Goal: Information Seeking & Learning: Understand process/instructions

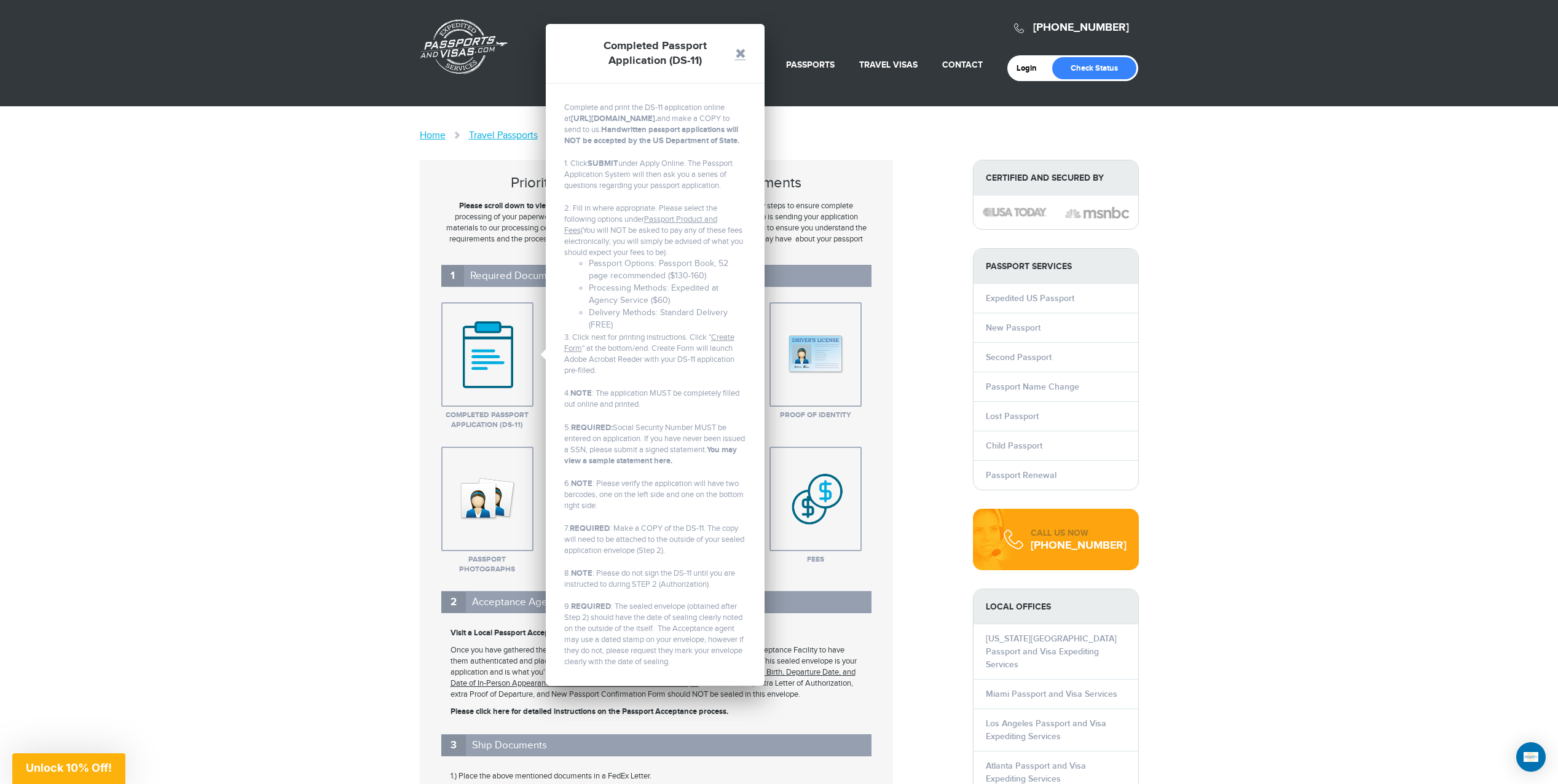
drag, startPoint x: 739, startPoint y: 50, endPoint x: 730, endPoint y: 65, distance: 17.5
click at [739, 50] on link at bounding box center [740, 53] width 11 height 11
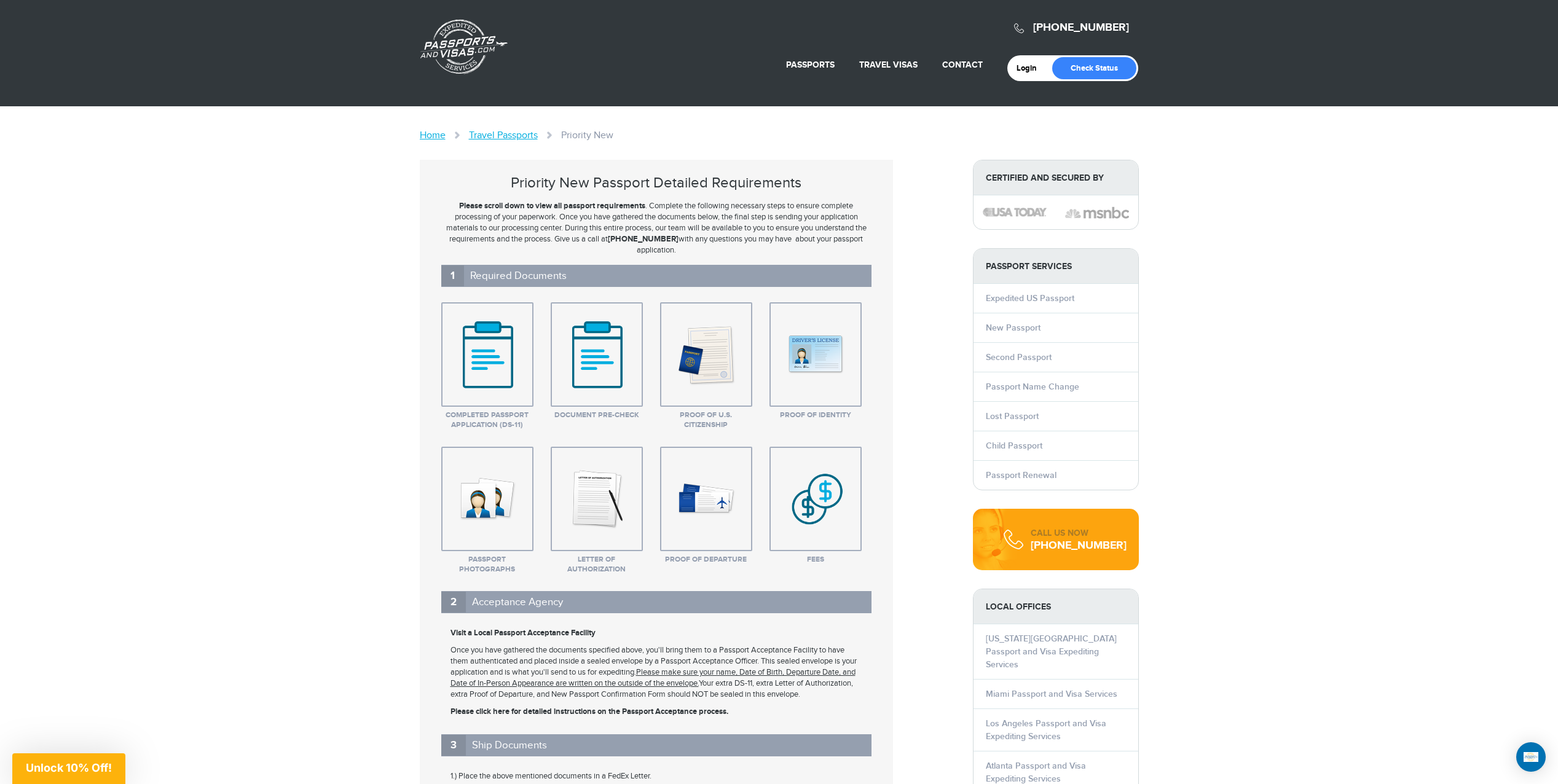
click at [594, 354] on img at bounding box center [596, 354] width 85 height 92
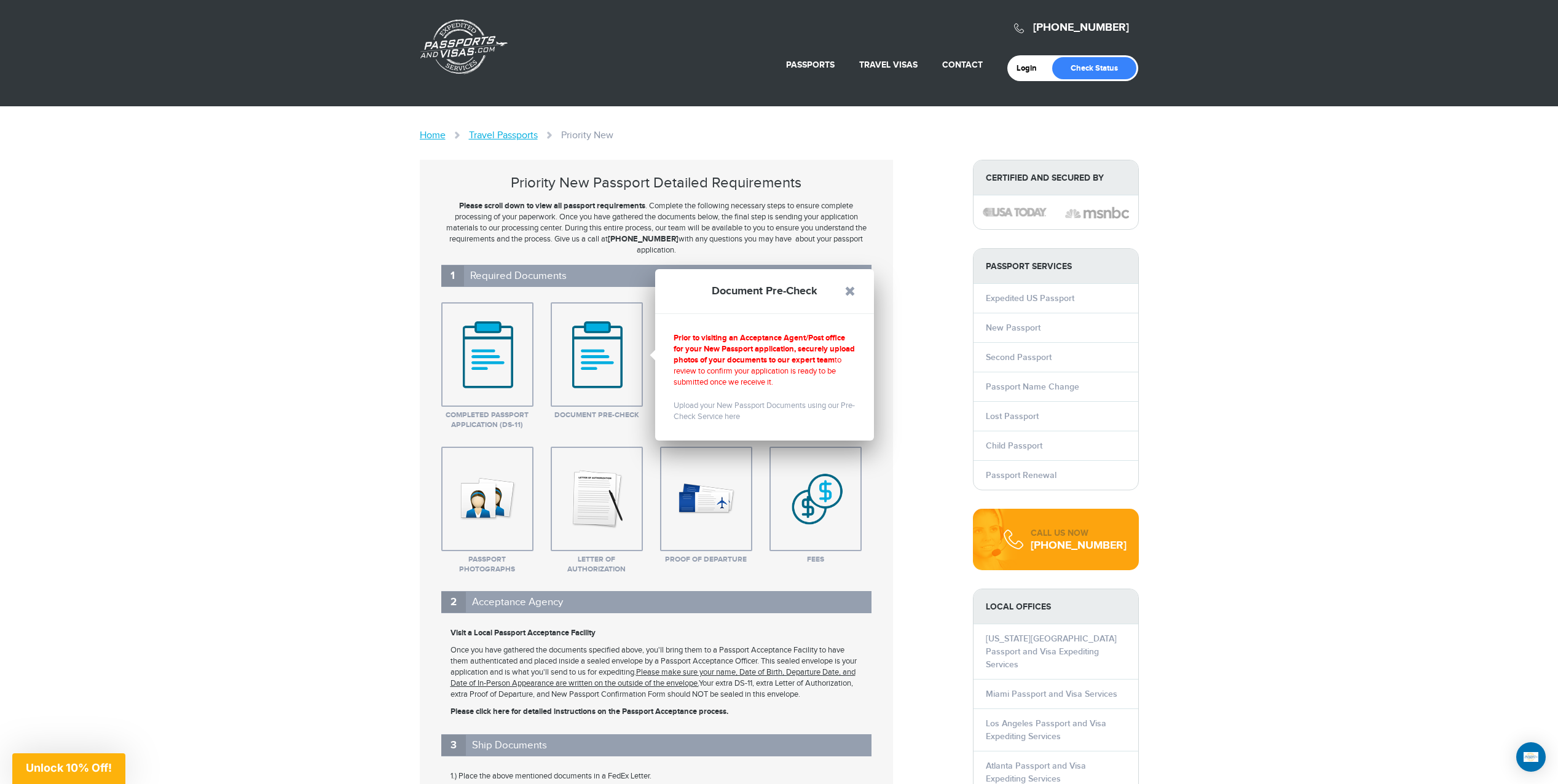
click at [852, 289] on link at bounding box center [850, 291] width 11 height 11
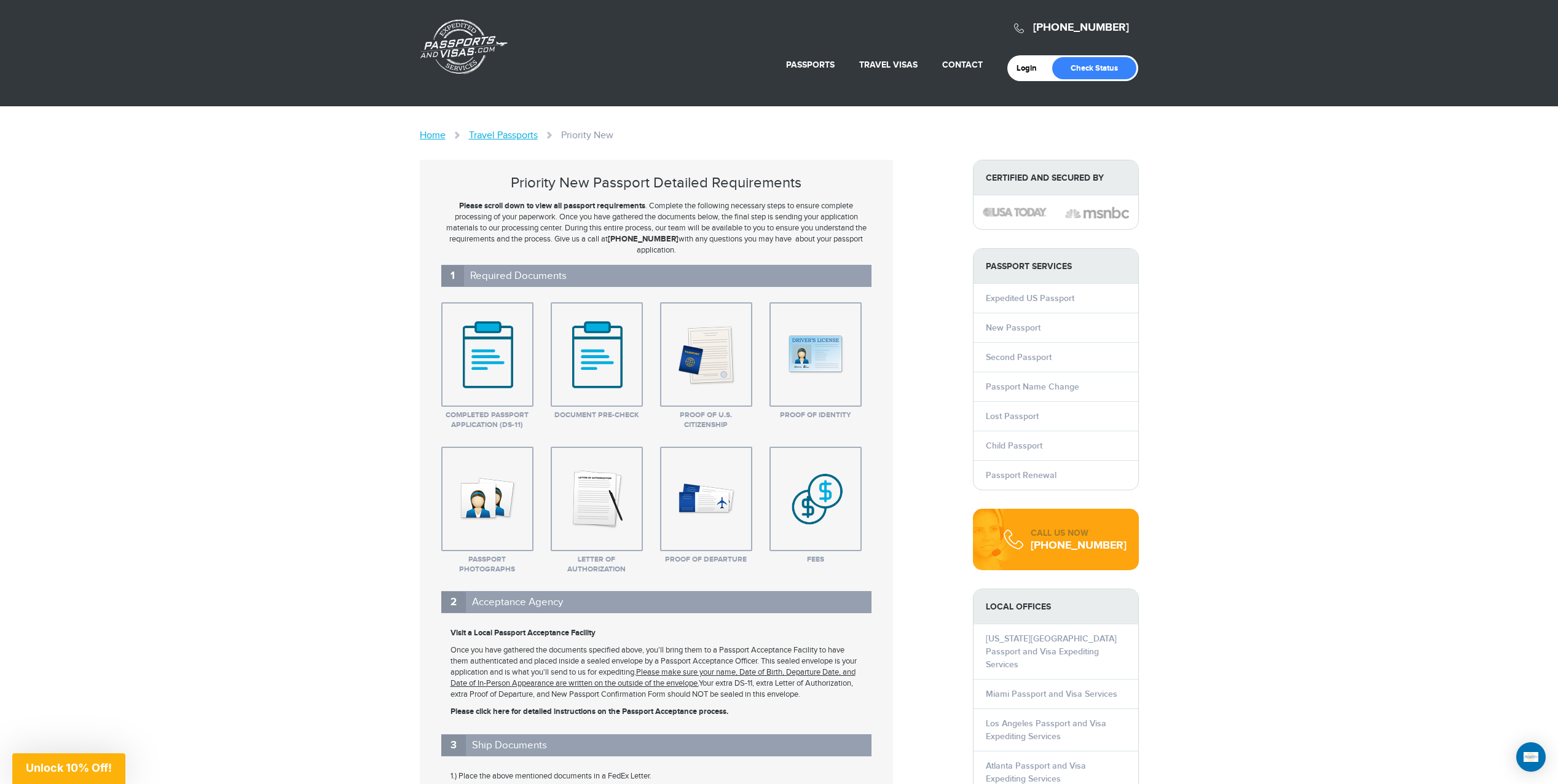
click at [602, 504] on img at bounding box center [596, 498] width 62 height 62
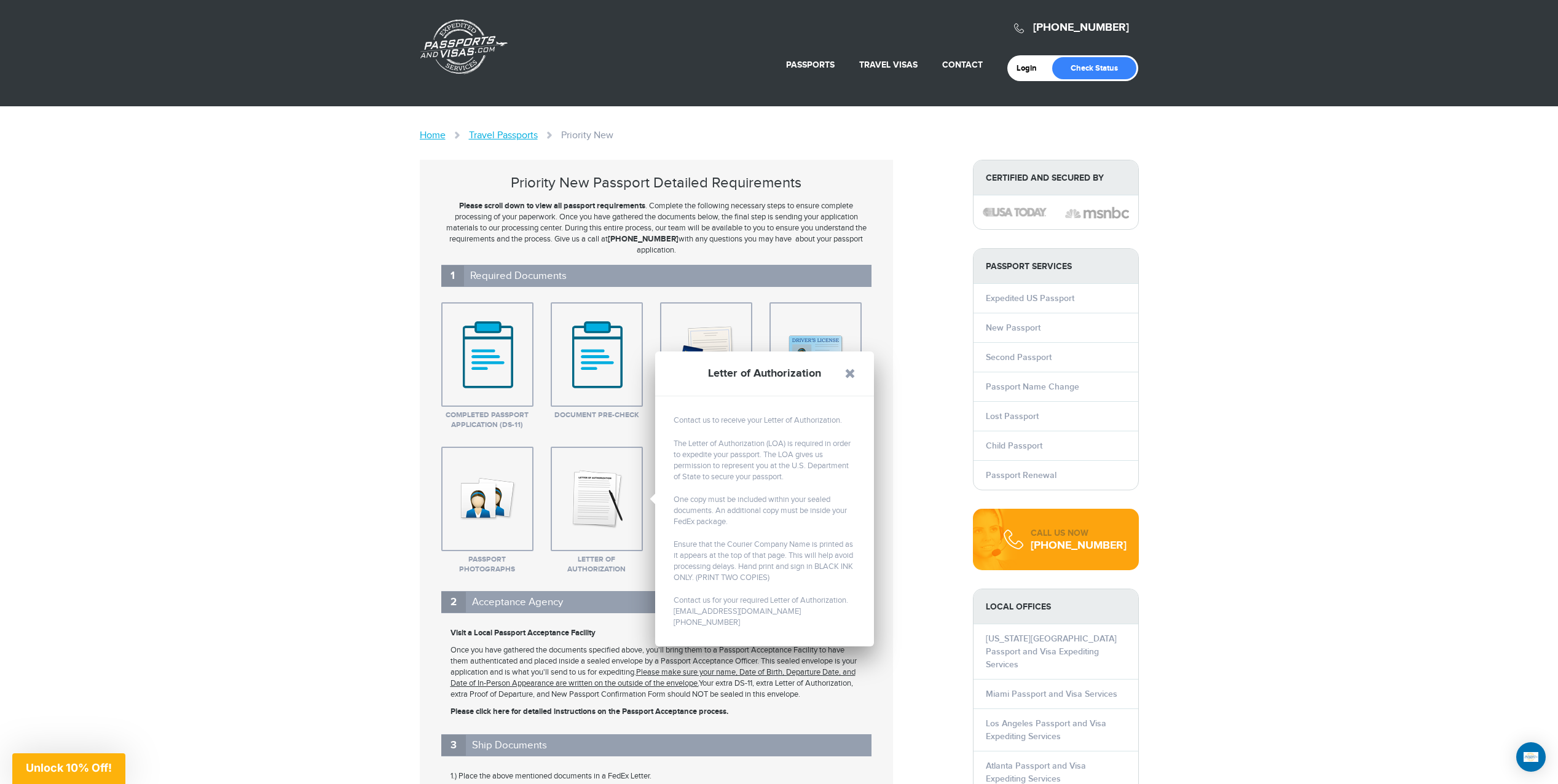
click at [646, 584] on ul "Completed Passport Application (DS-11) Completed Passport Application (DS-11) C…" at bounding box center [656, 443] width 447 height 295
click at [634, 584] on ul "Completed Passport Application (DS-11) Completed Passport Application (DS-11) C…" at bounding box center [656, 443] width 447 height 295
click at [850, 374] on link at bounding box center [850, 374] width 11 height 11
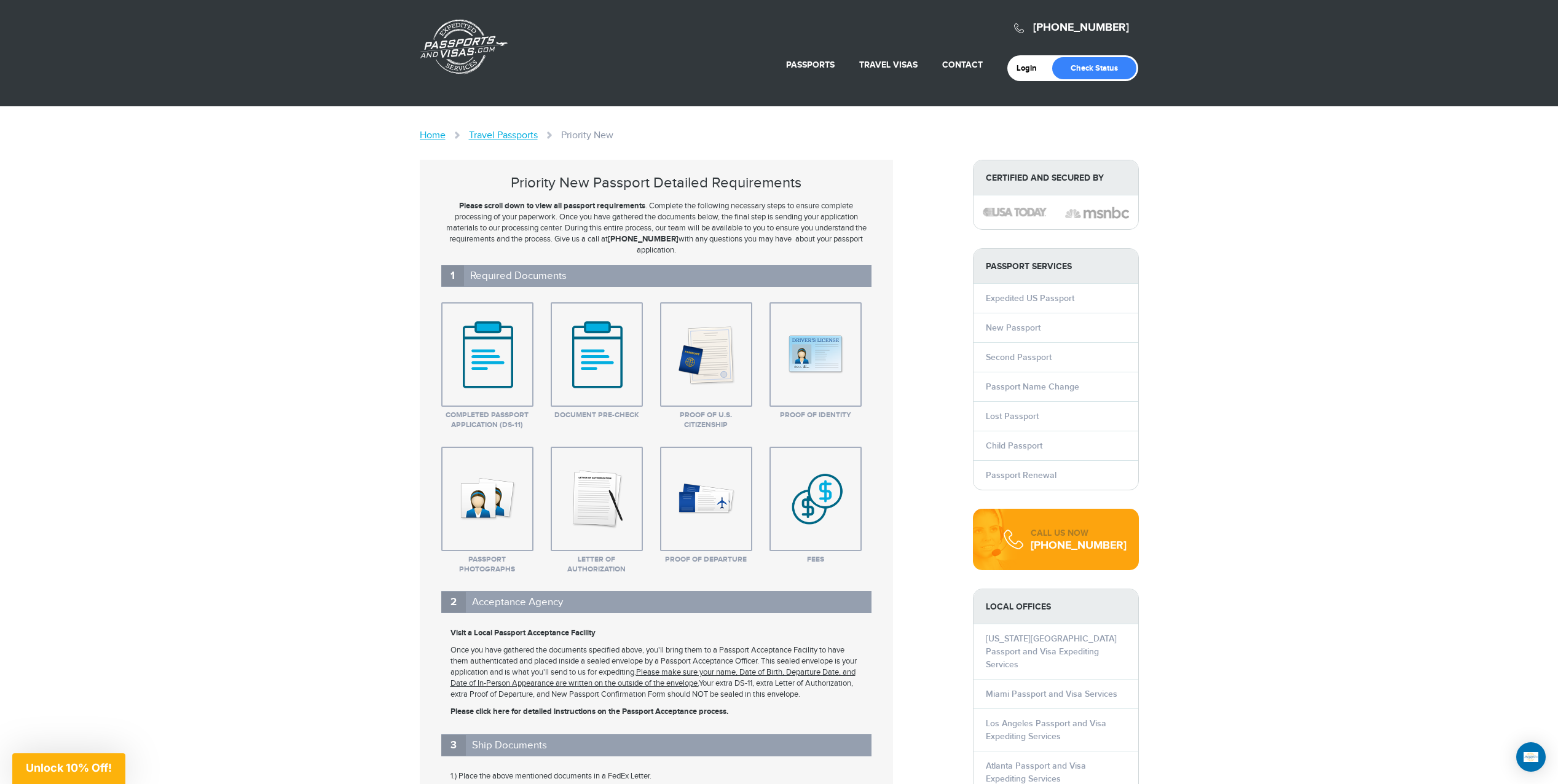
click at [716, 515] on img at bounding box center [706, 498] width 62 height 62
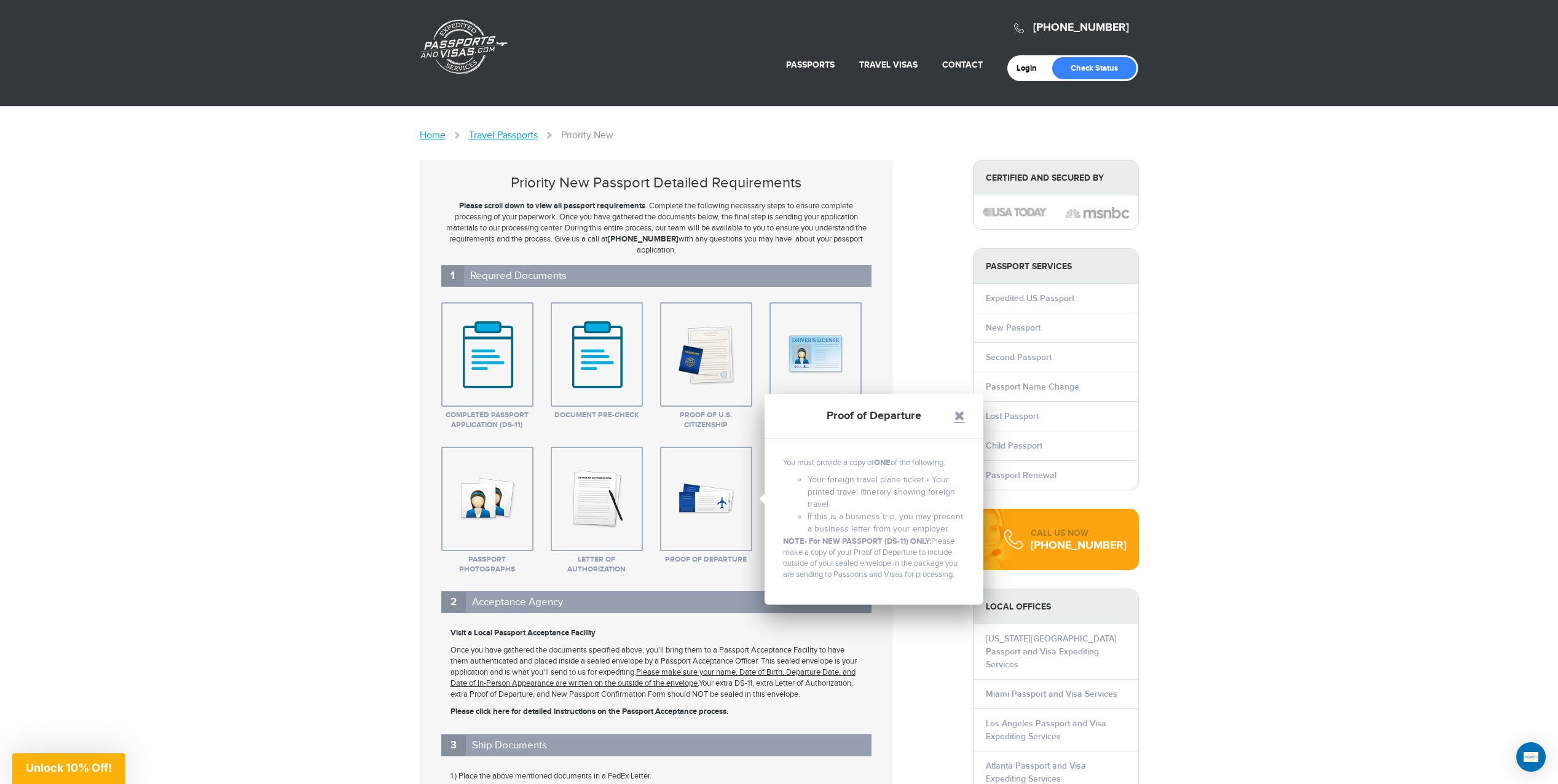
drag, startPoint x: 958, startPoint y: 416, endPoint x: 963, endPoint y: 434, distance: 18.7
click at [958, 416] on link at bounding box center [959, 416] width 11 height 11
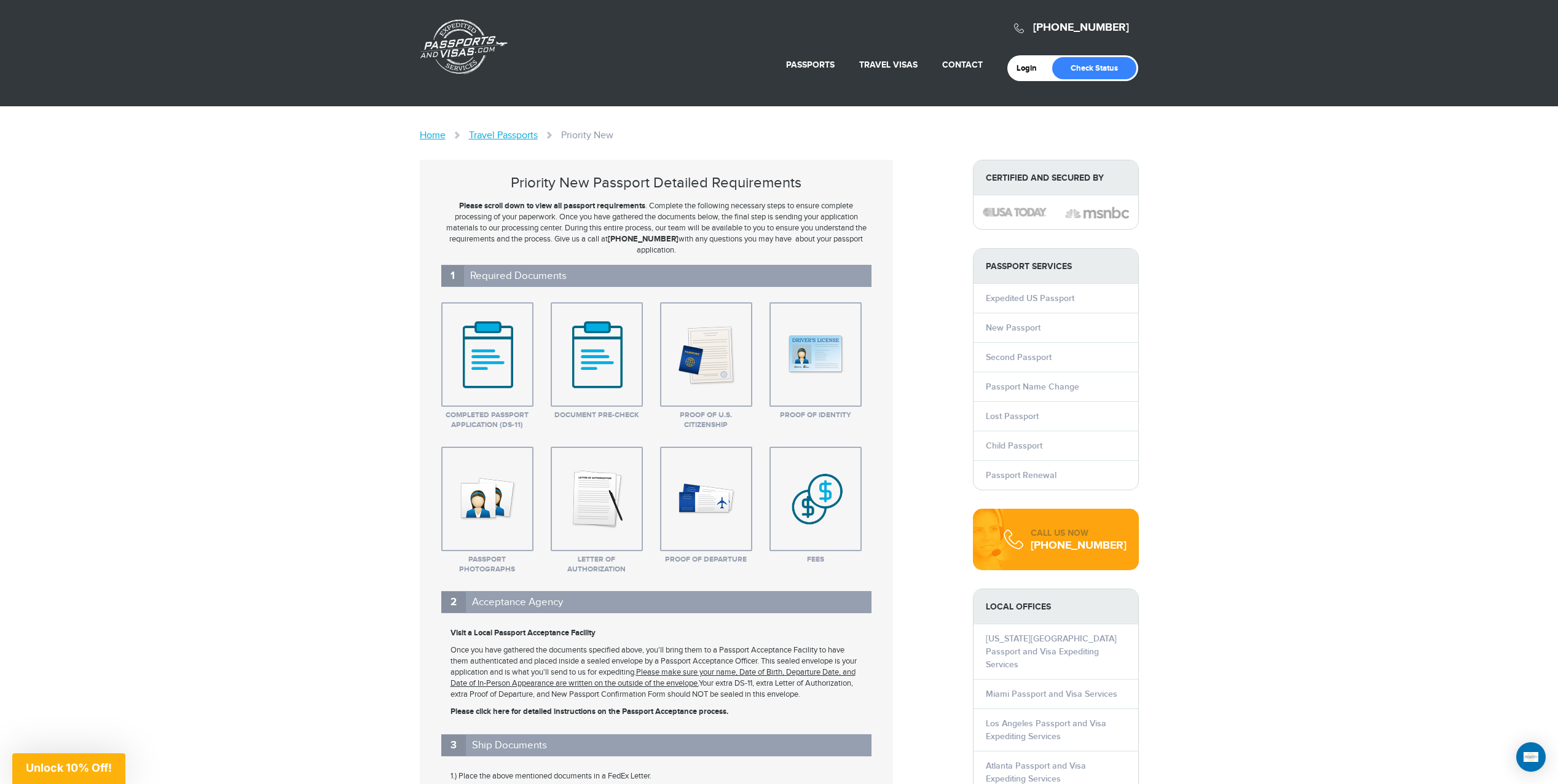
click at [847, 517] on img at bounding box center [815, 498] width 85 height 92
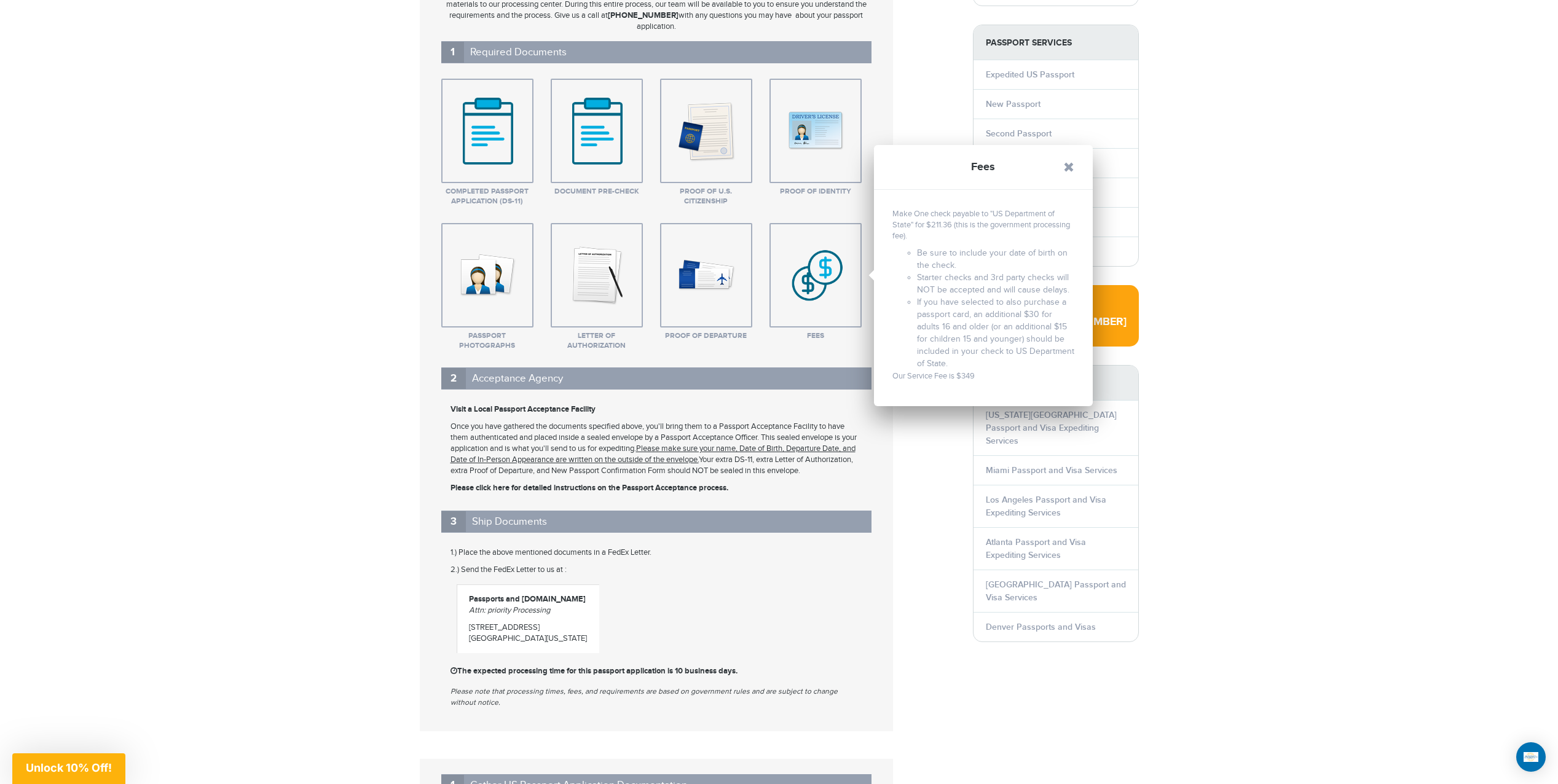
scroll to position [246, 0]
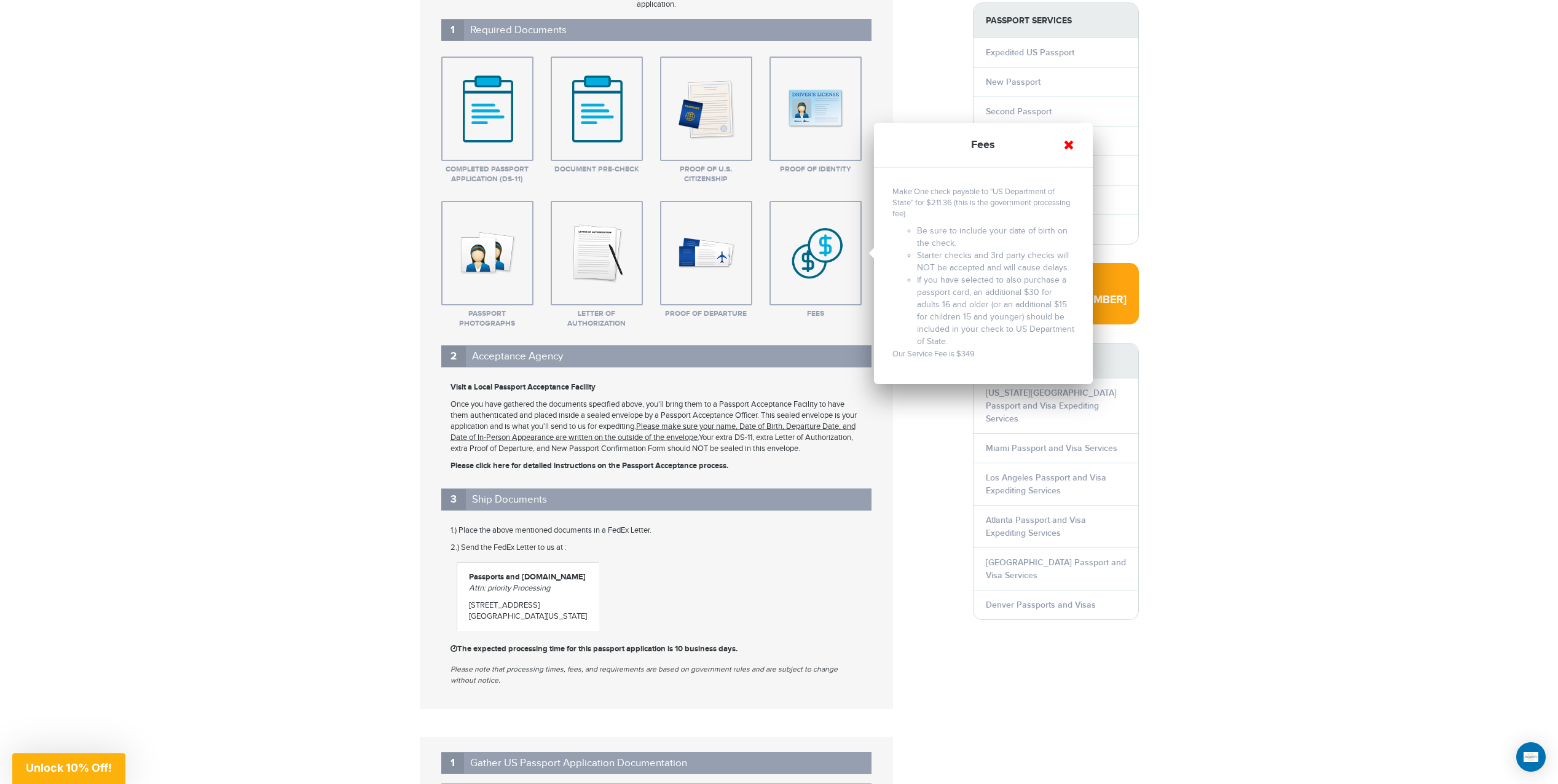
click at [1066, 146] on link at bounding box center [1068, 144] width 11 height 11
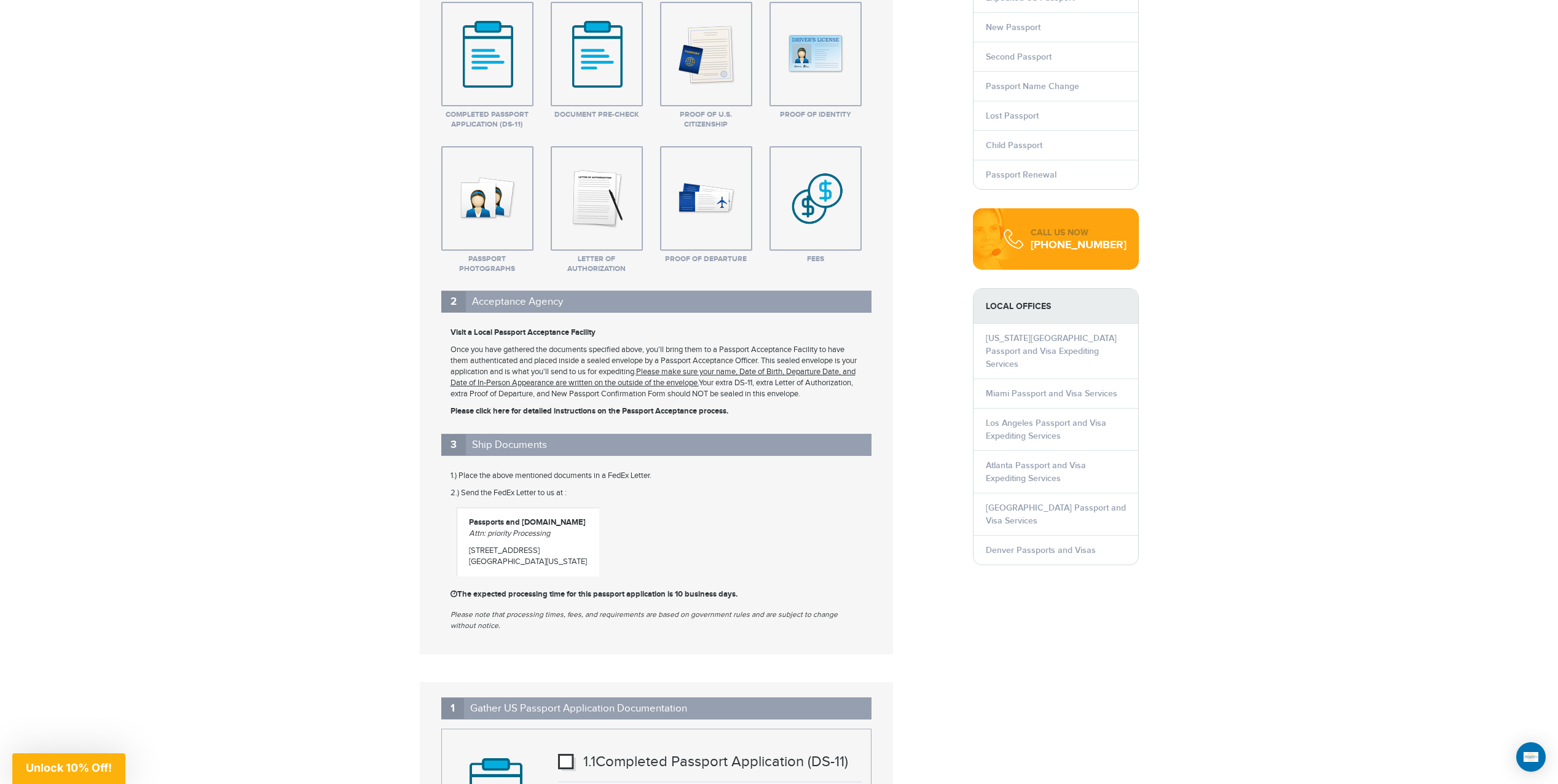
scroll to position [0, 0]
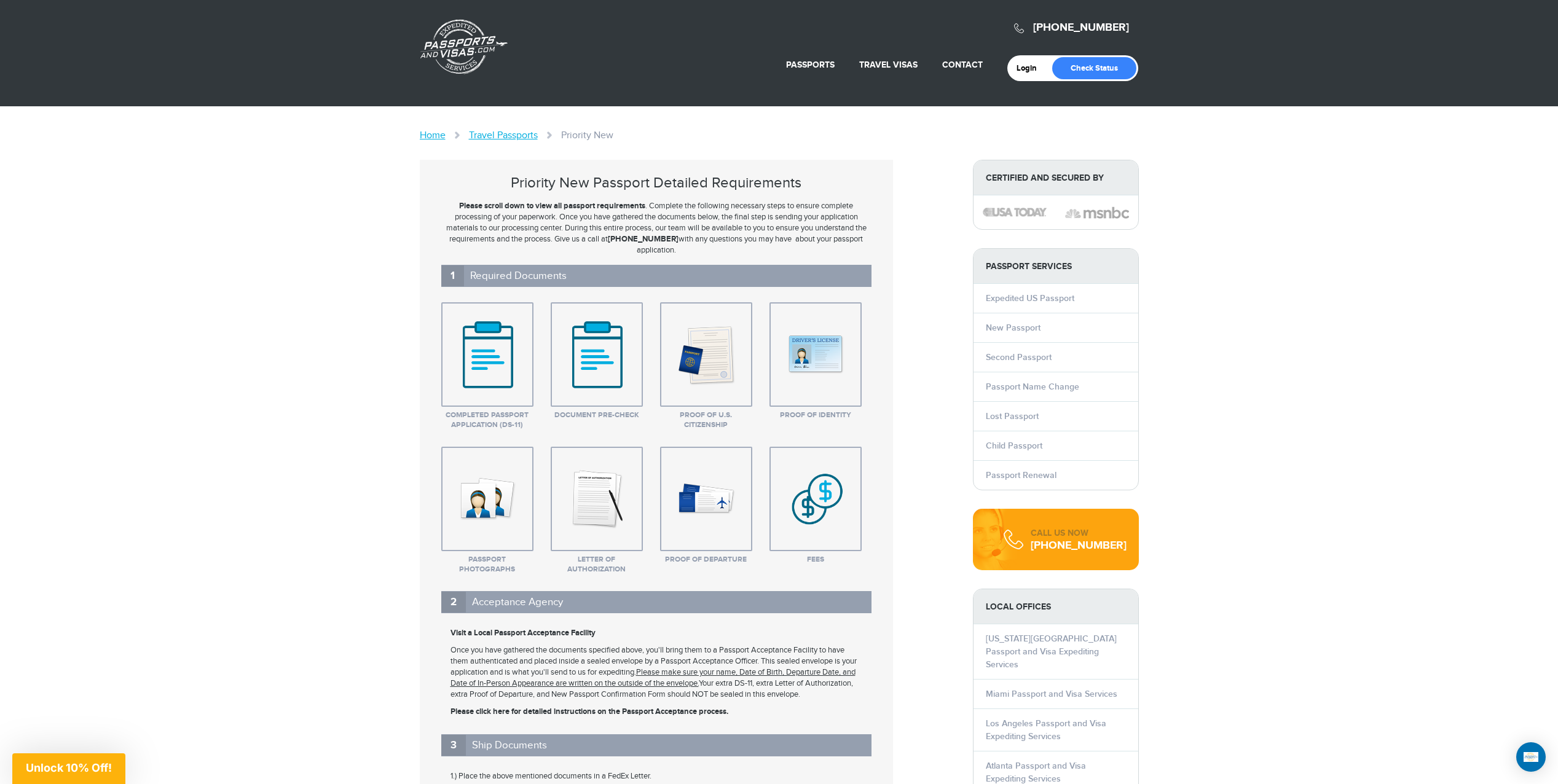
click at [598, 357] on img at bounding box center [596, 354] width 85 height 92
click at [597, 383] on img at bounding box center [596, 354] width 85 height 92
click at [779, 291] on strong "Document Pre-Check" at bounding box center [765, 291] width 145 height 15
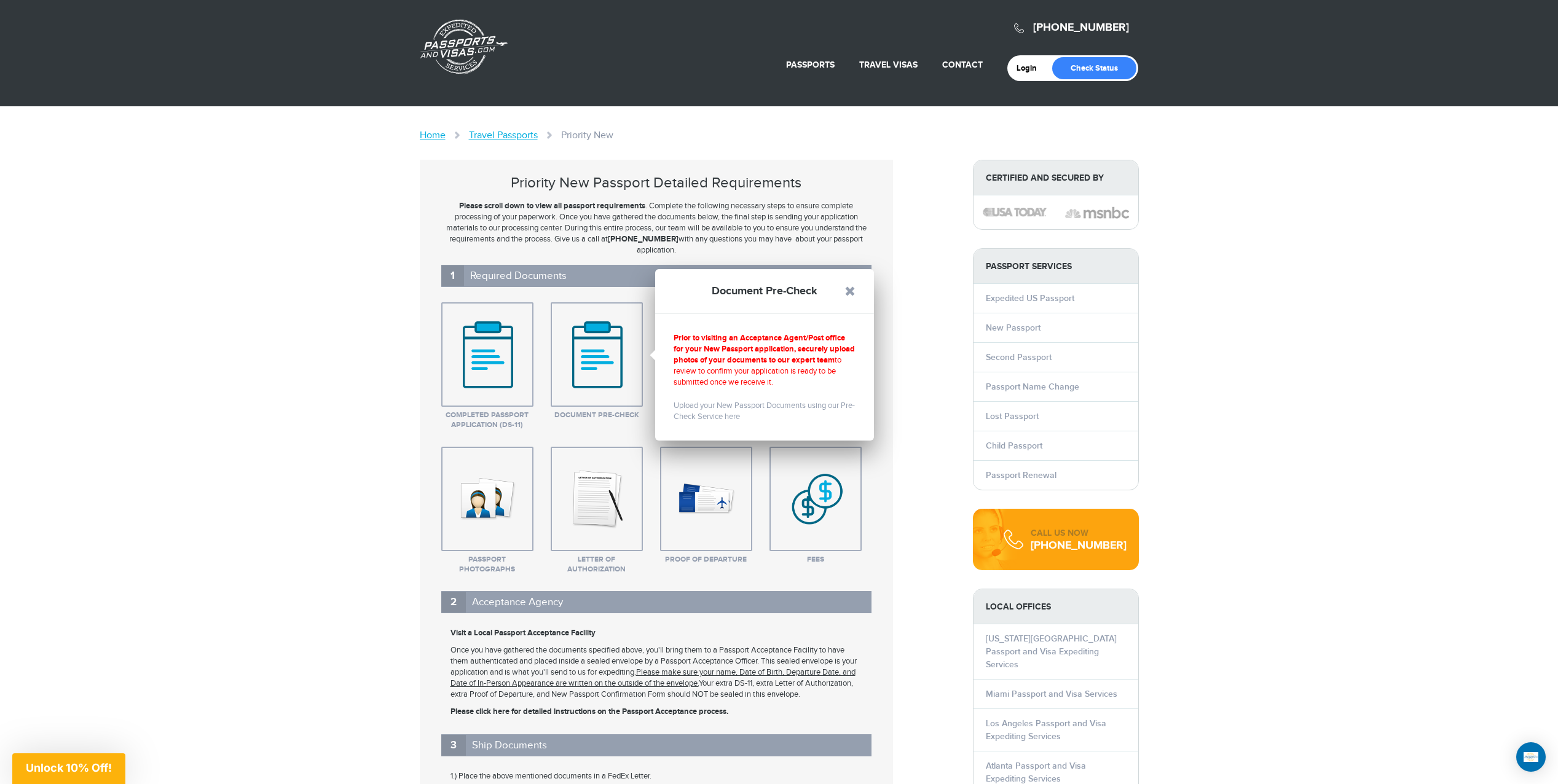
click at [844, 291] on link at bounding box center [850, 291] width 11 height 11
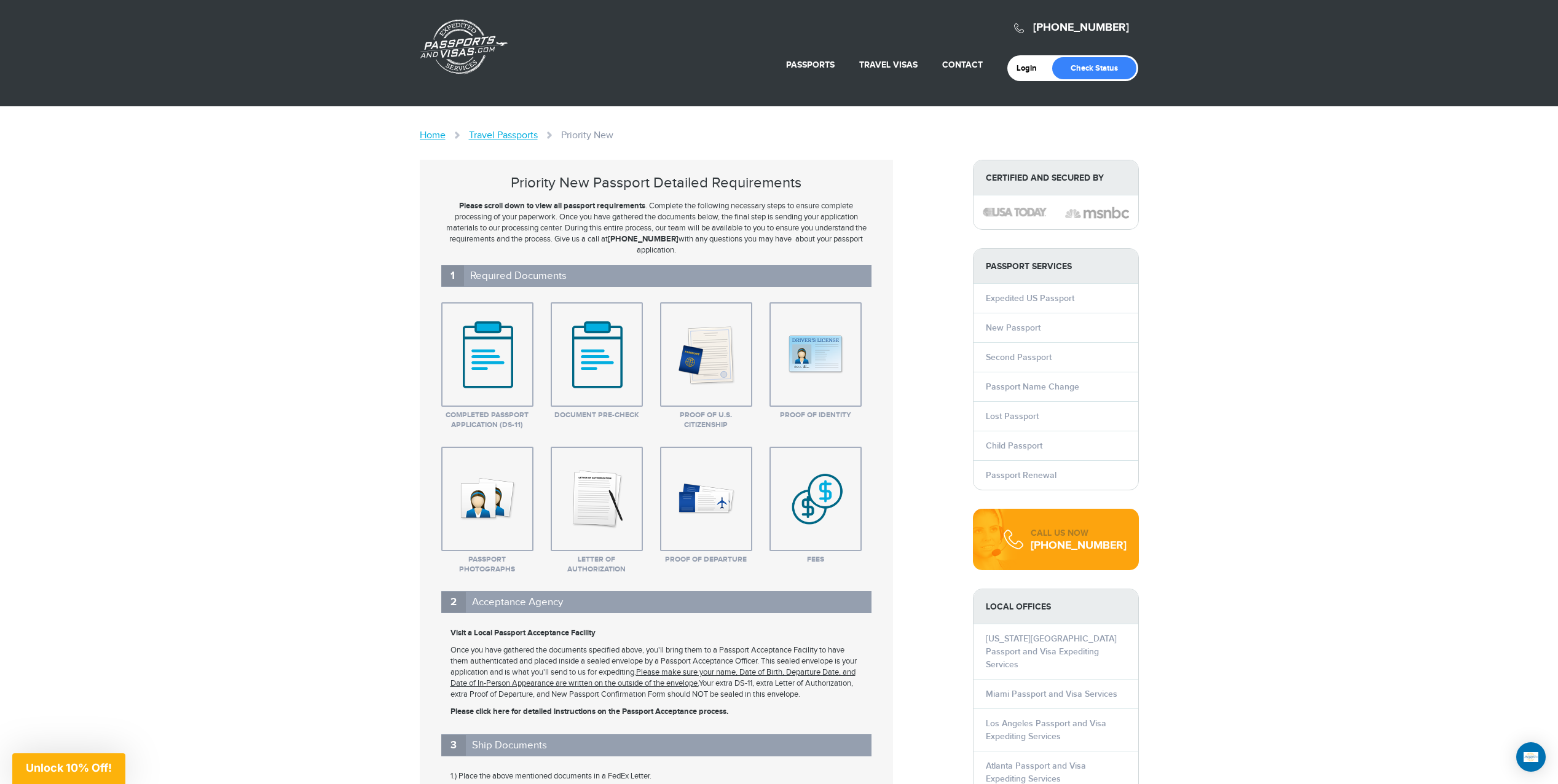
click at [712, 366] on img at bounding box center [706, 354] width 62 height 62
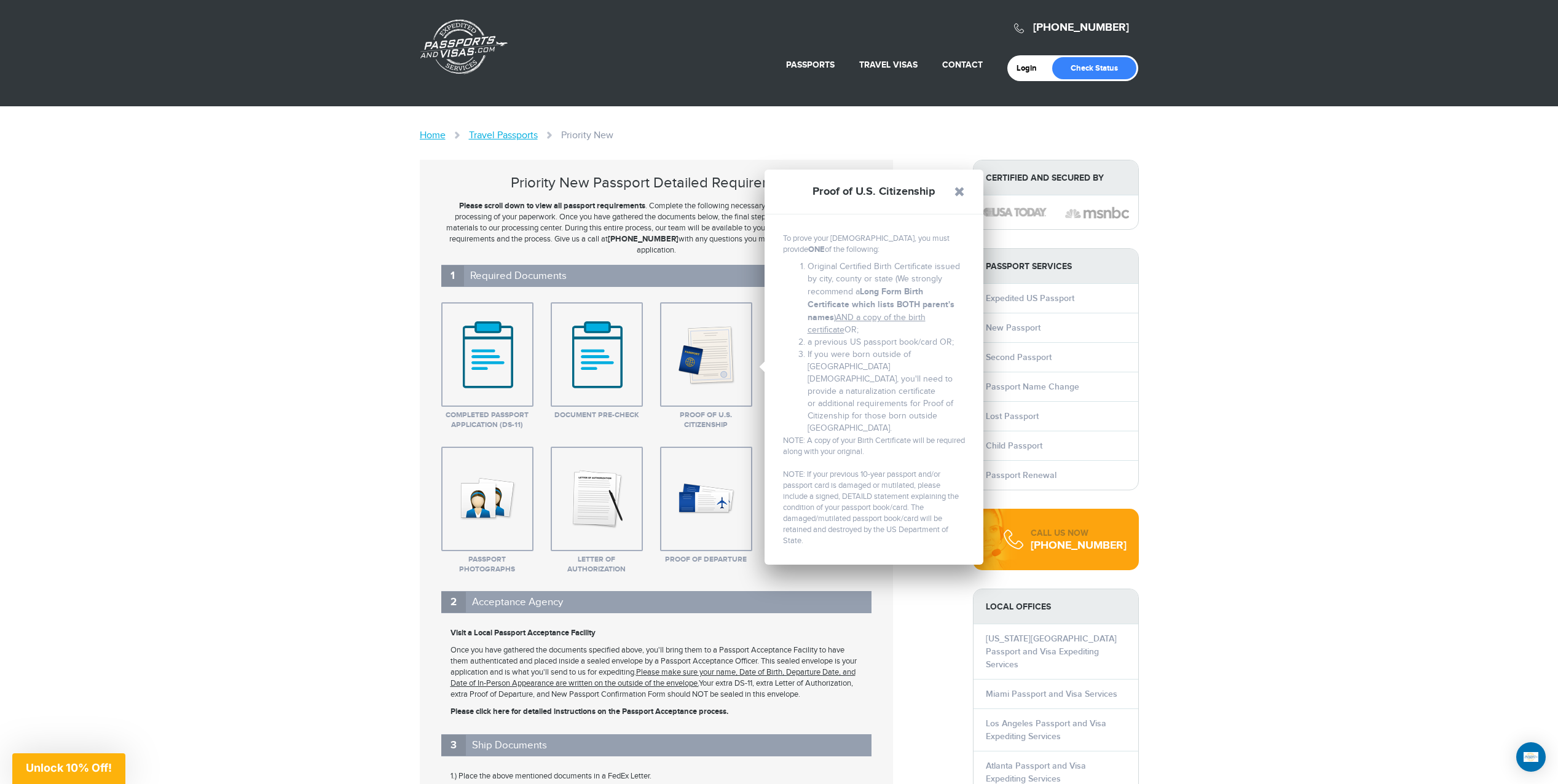
click at [422, 424] on div "Priority New Passport Detailed Requirements Please scroll down to view all pass…" at bounding box center [656, 557] width 473 height 795
click at [956, 192] on link at bounding box center [959, 192] width 11 height 11
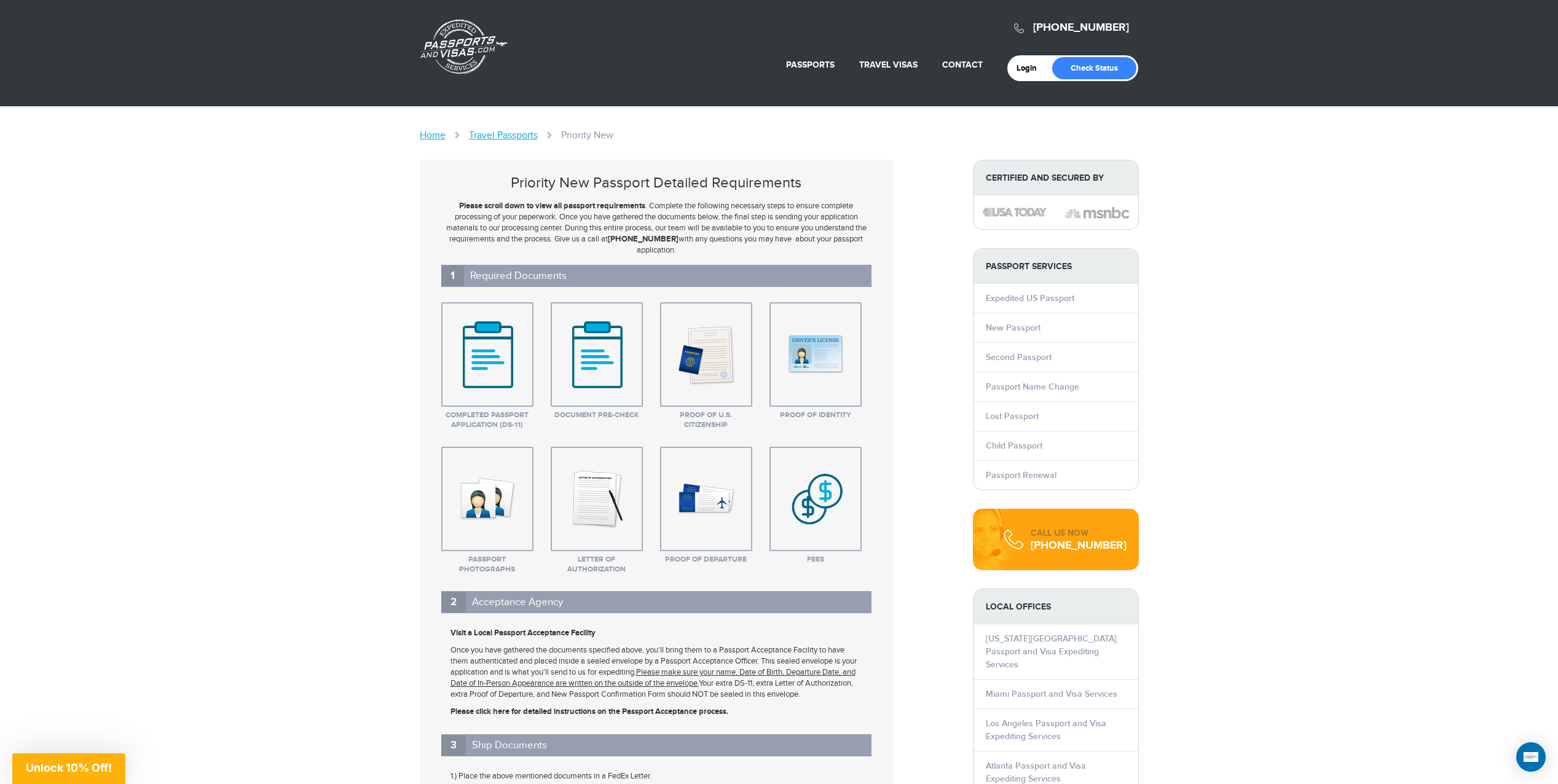
click at [599, 506] on img at bounding box center [596, 498] width 62 height 62
click at [743, 372] on strong "Letter of Authorization" at bounding box center [765, 374] width 145 height 15
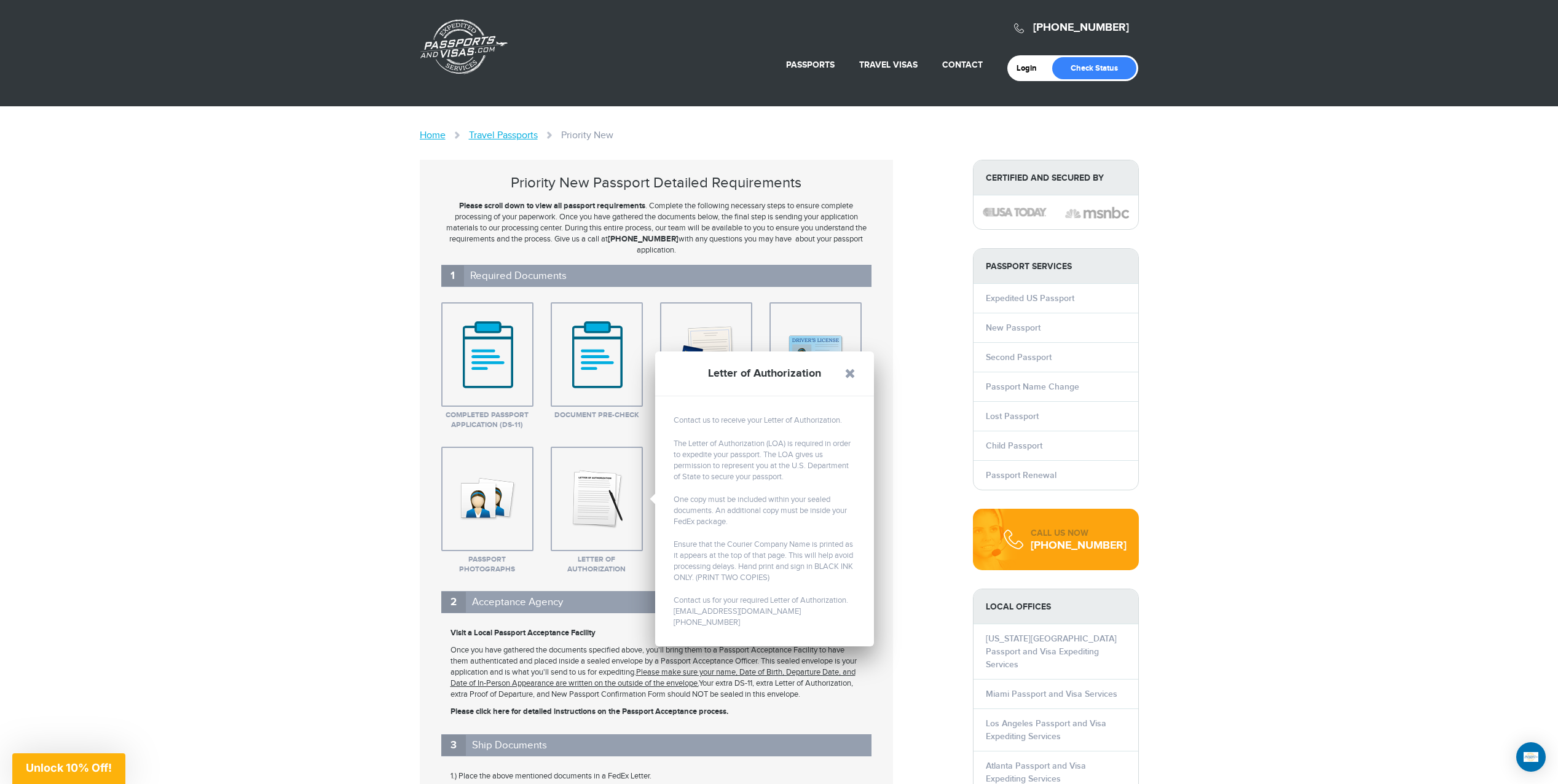
click at [566, 598] on h2 "2 Acceptance Agency" at bounding box center [656, 602] width 430 height 22
click at [851, 372] on link at bounding box center [850, 374] width 11 height 11
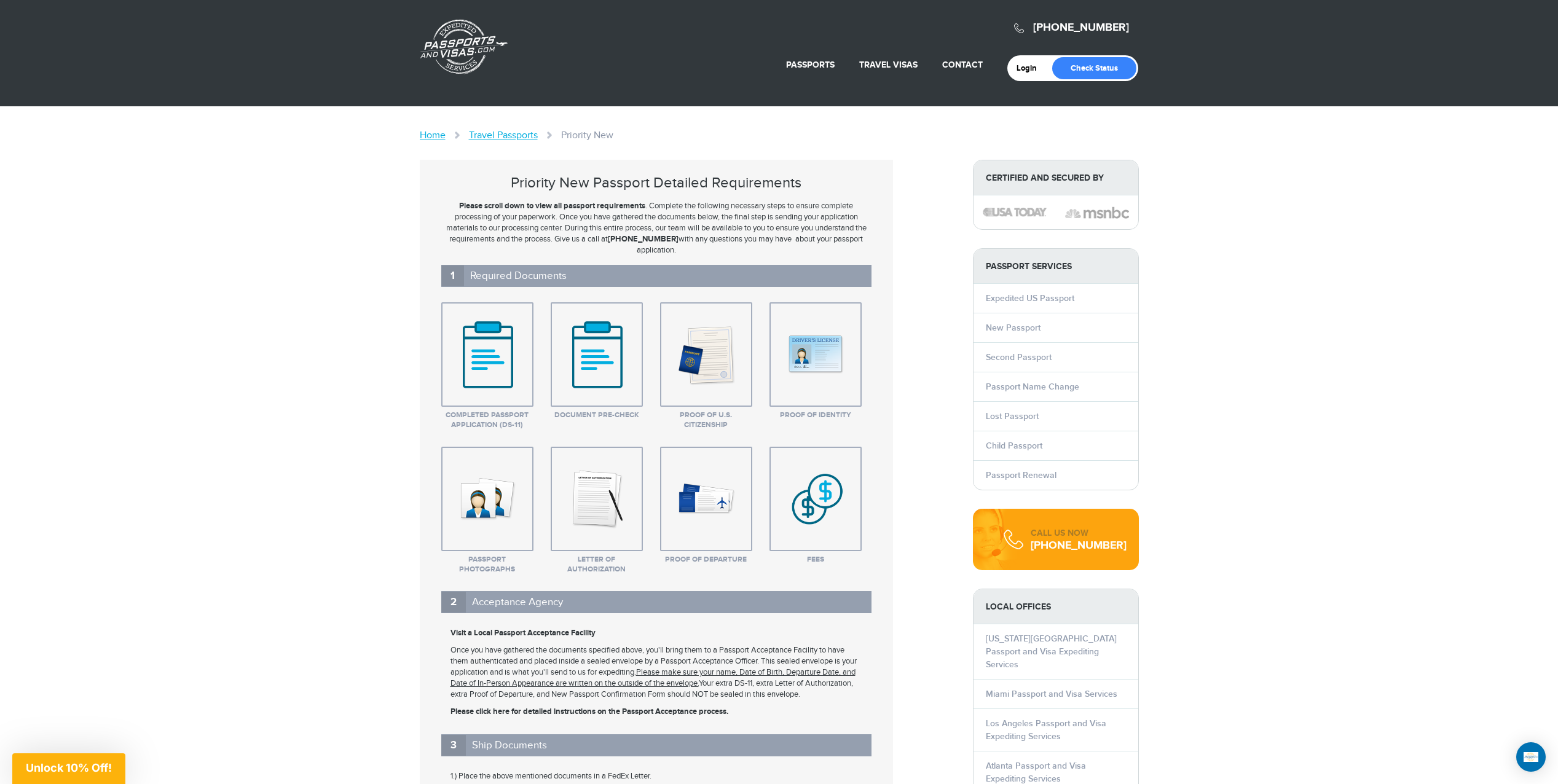
click at [736, 511] on img at bounding box center [706, 498] width 62 height 62
click at [958, 416] on link at bounding box center [959, 416] width 11 height 11
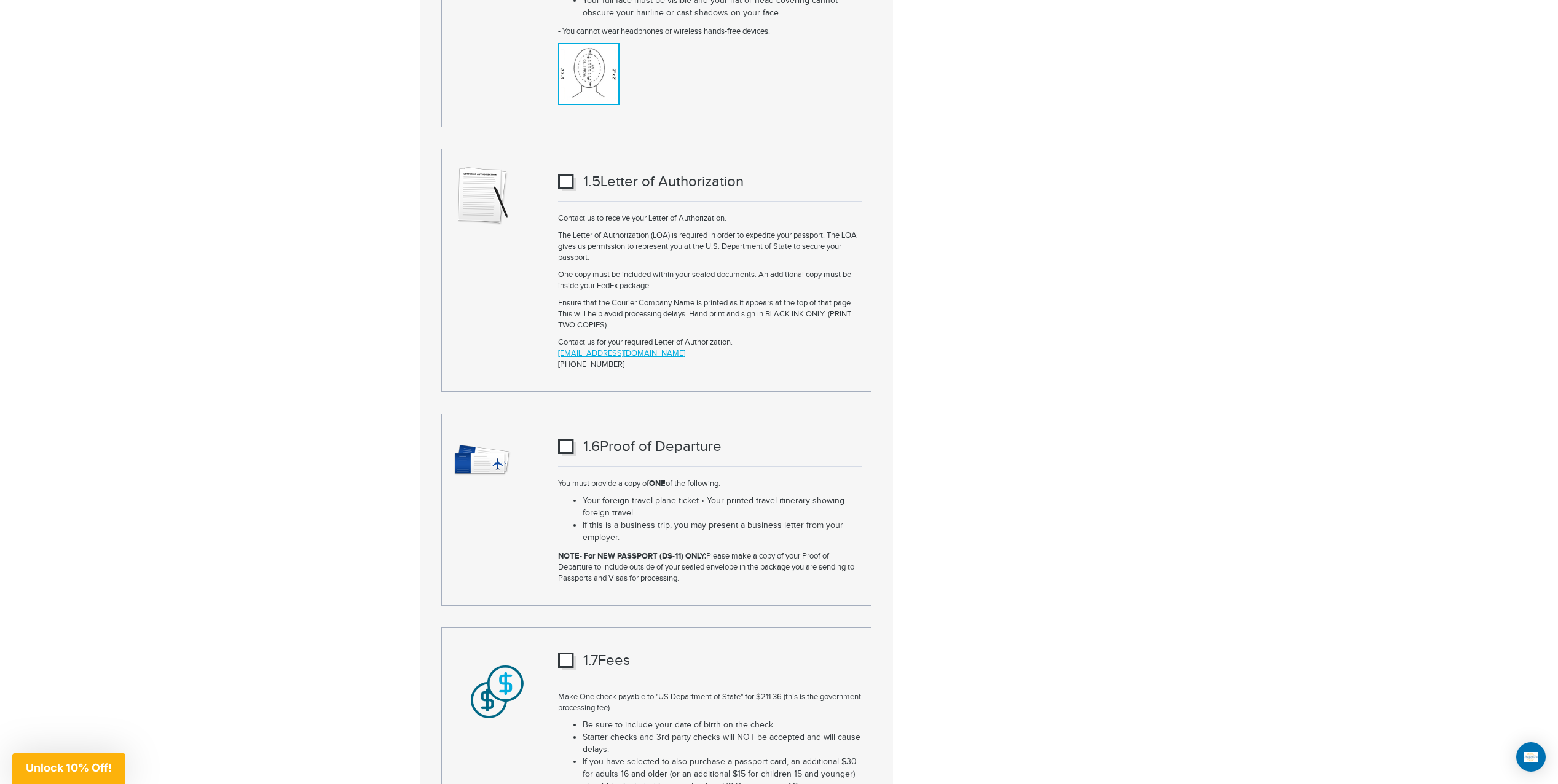
scroll to position [2483, 0]
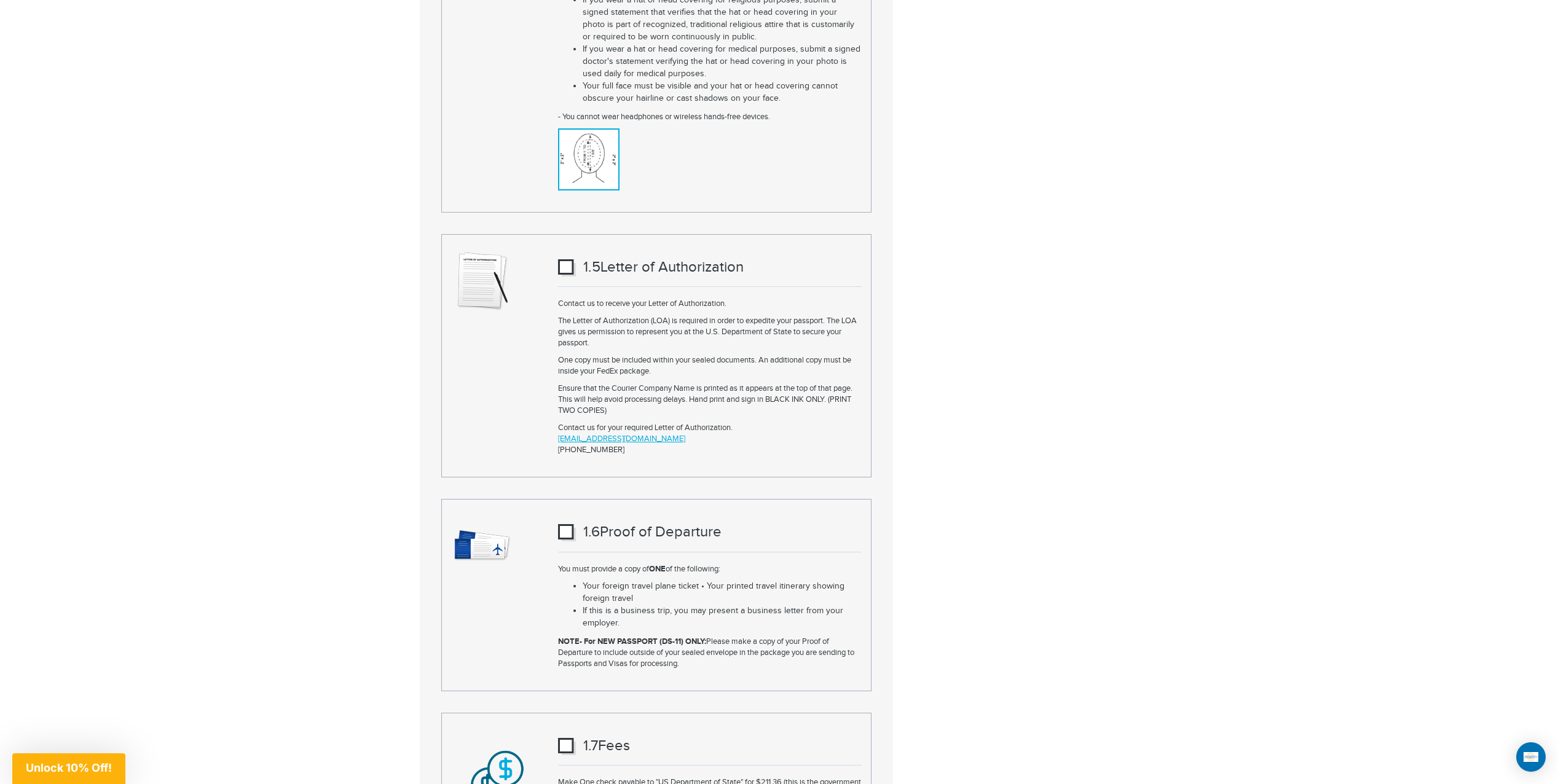
click at [927, 320] on div "Priority New Passport Detailed Requirements Please scroll down to view all pass…" at bounding box center [779, 38] width 738 height 4723
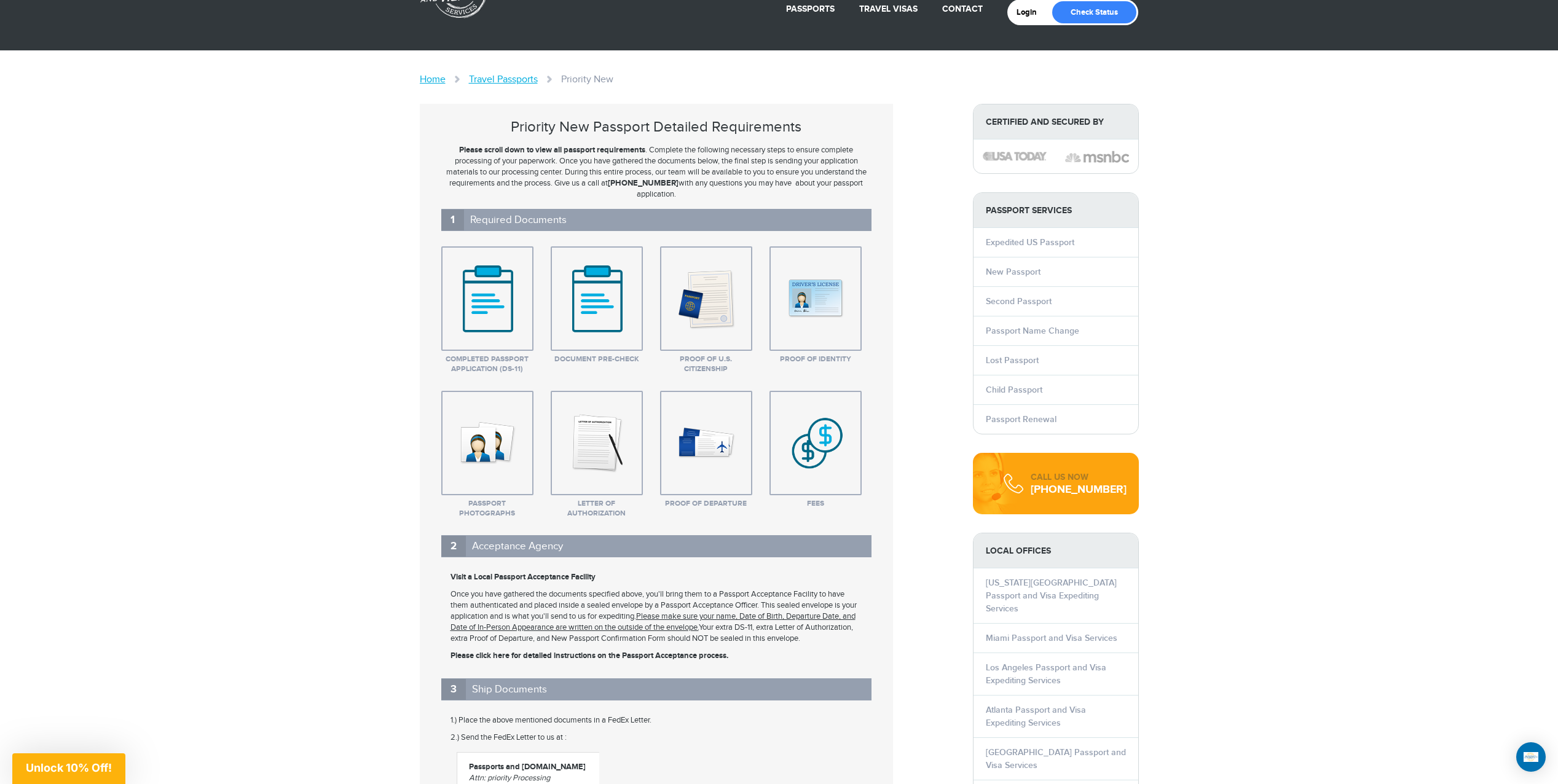
scroll to position [0, 0]
